Goal: Information Seeking & Learning: Understand process/instructions

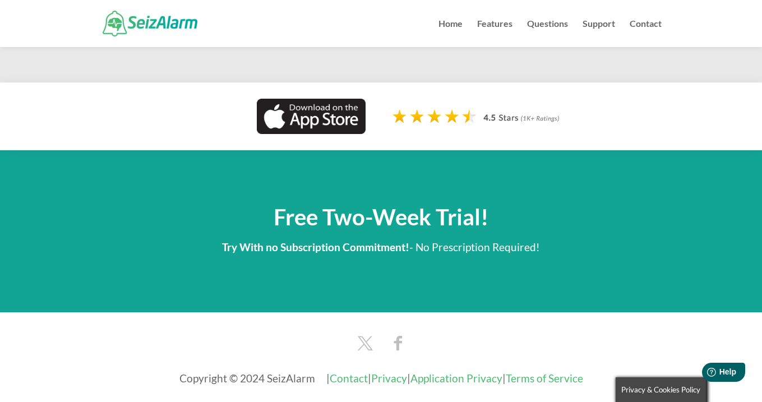
scroll to position [5222, 0]
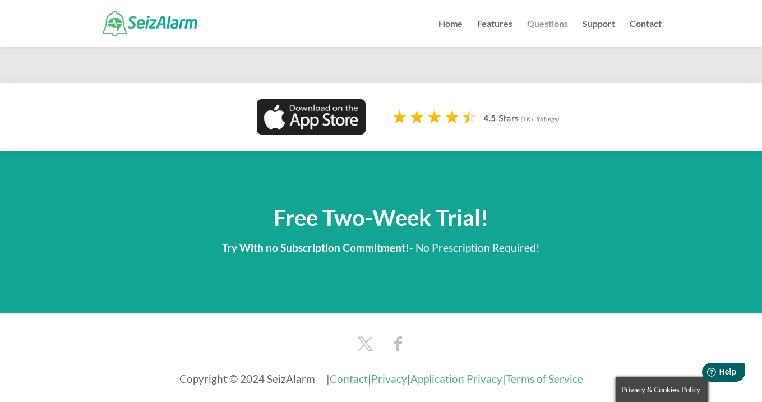
click at [531, 22] on link "Questions" at bounding box center [547, 33] width 41 height 27
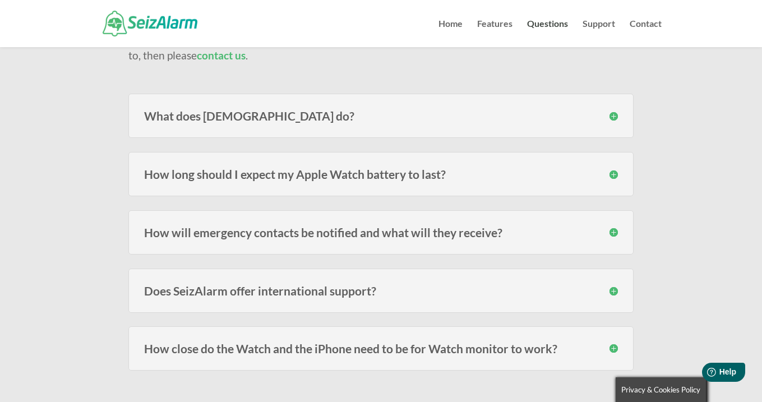
scroll to position [132, 0]
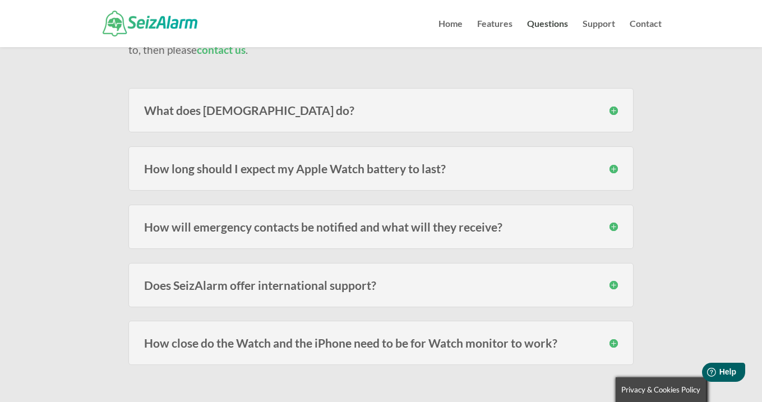
click at [605, 163] on h3 "How long should I expect my Apple Watch battery to last?" at bounding box center [381, 169] width 474 height 12
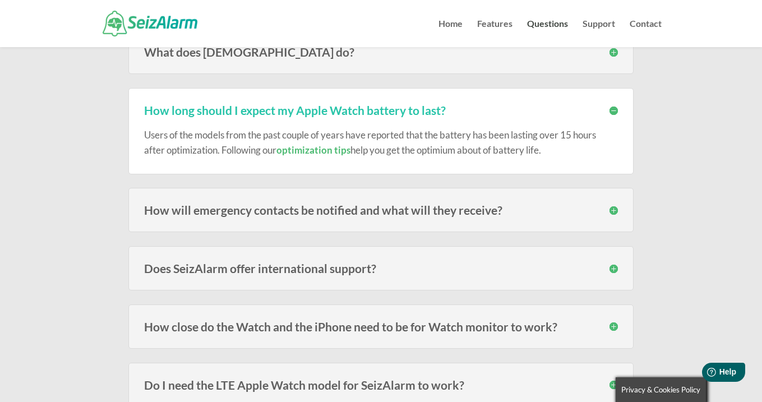
scroll to position [194, 0]
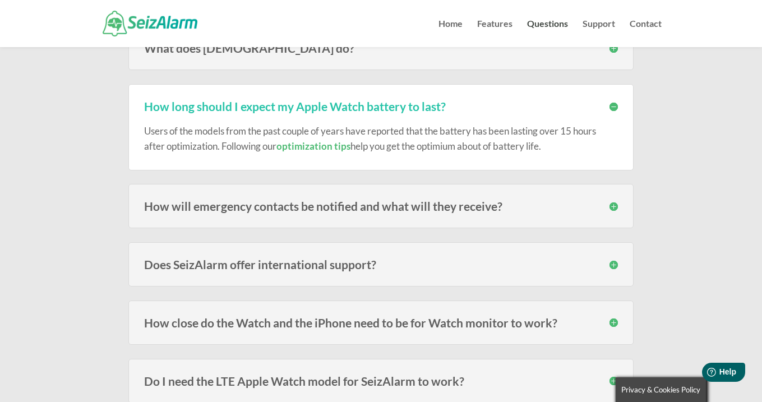
click at [610, 205] on h3 "How will emergency contacts be notified and what will they receive?" at bounding box center [381, 206] width 474 height 12
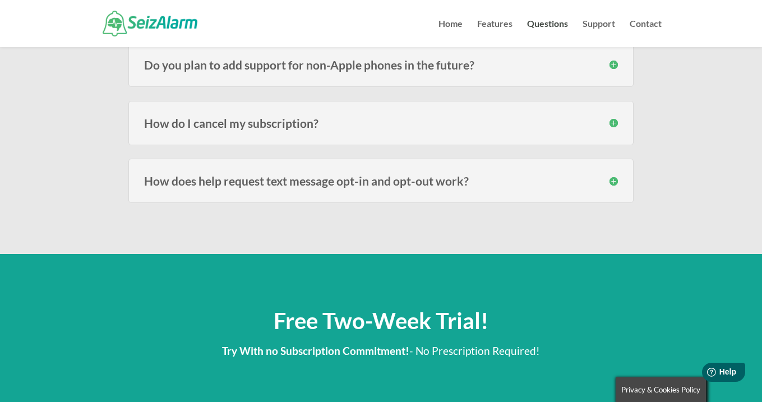
scroll to position [1750, 0]
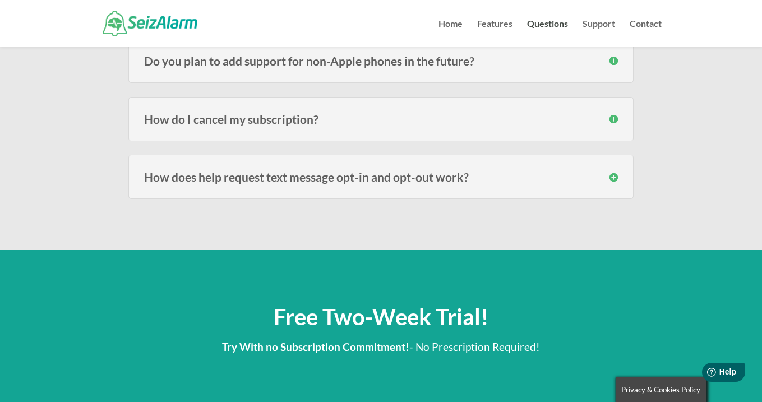
click at [612, 107] on div "How do I cancel my subscription? Since SeizAlarm use Apple’s built in subscript…" at bounding box center [380, 119] width 505 height 44
click at [612, 114] on h3 "How do I cancel my subscription?" at bounding box center [381, 119] width 474 height 12
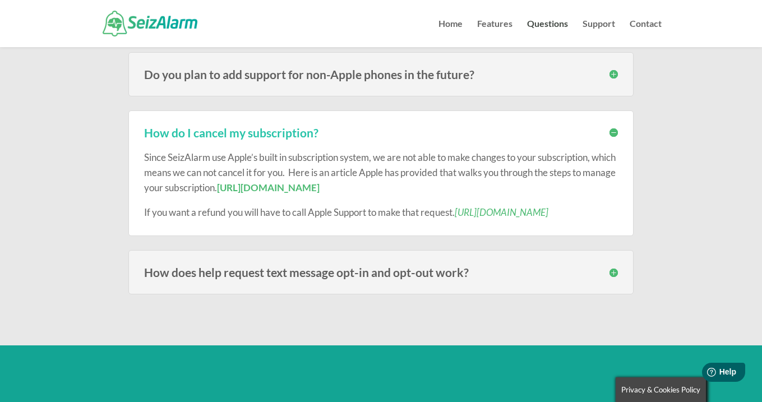
scroll to position [1737, 0]
click at [320, 183] on link "[URL][DOMAIN_NAME]" at bounding box center [268, 188] width 103 height 12
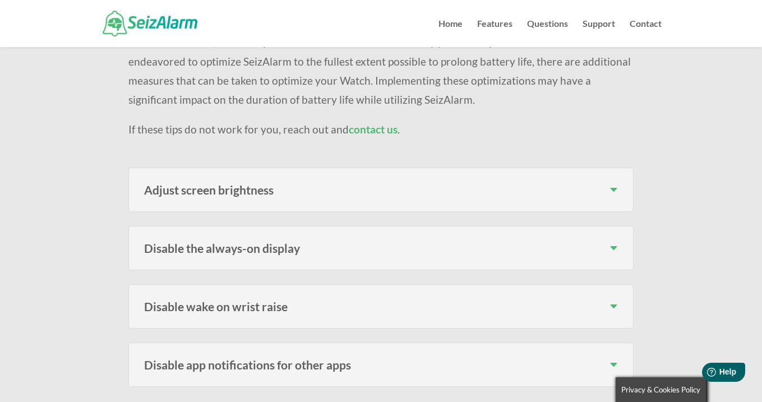
scroll to position [182, 0]
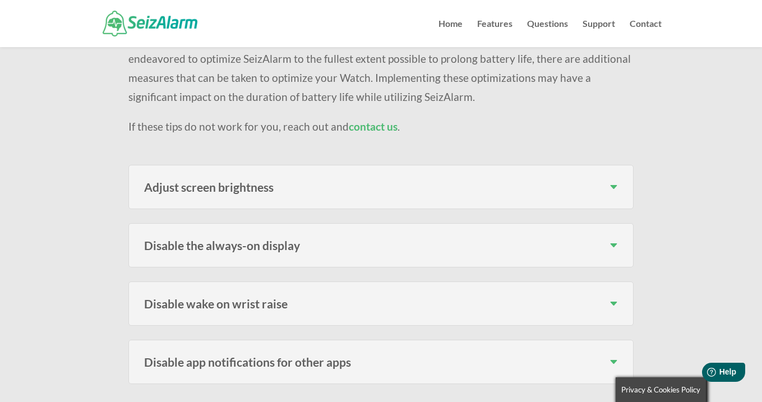
click at [425, 188] on h3 "Adjust screen brightness" at bounding box center [381, 187] width 474 height 12
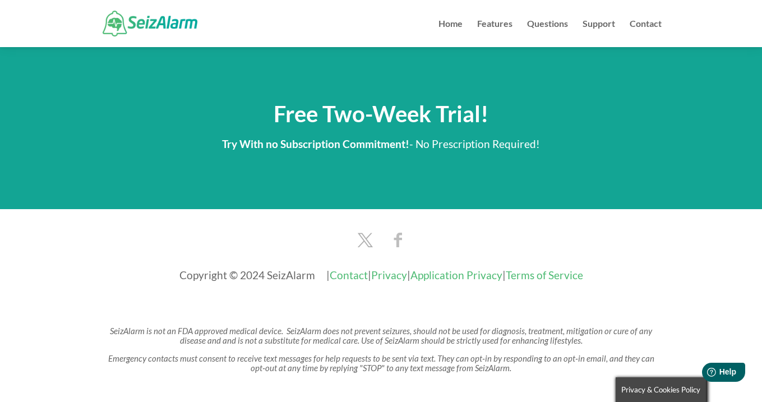
scroll to position [1323, 0]
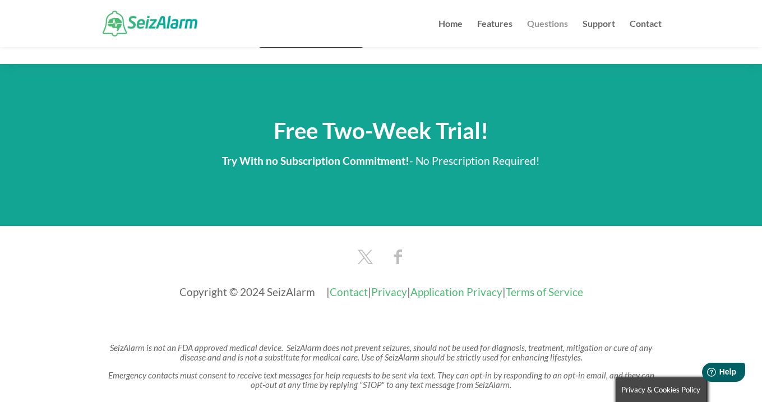
click at [555, 28] on link "Questions" at bounding box center [547, 33] width 41 height 27
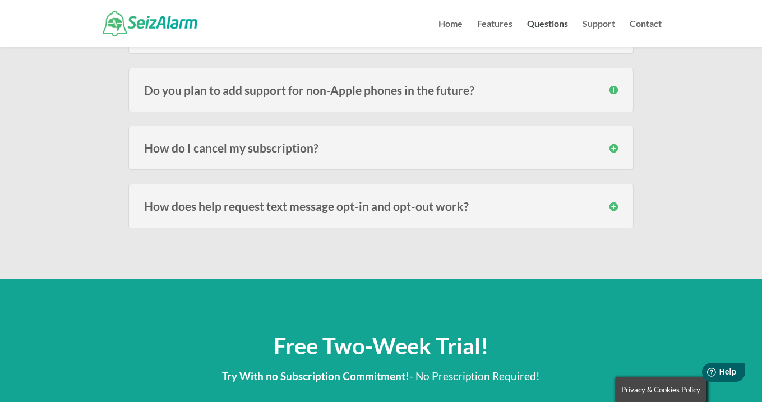
scroll to position [1610, 0]
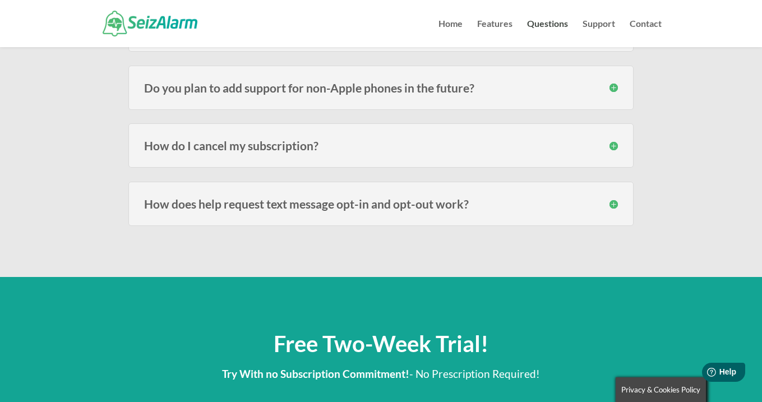
click at [616, 148] on h3 "How do I cancel my subscription?" at bounding box center [381, 146] width 474 height 12
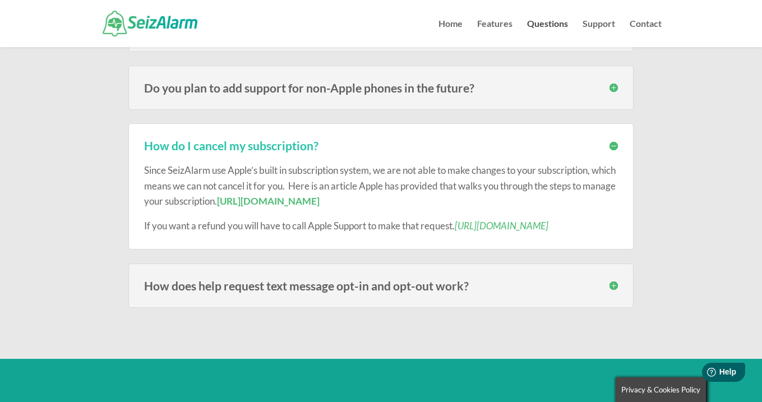
click at [511, 227] on link "[URL][DOMAIN_NAME]" at bounding box center [502, 226] width 94 height 12
